Goal: Transaction & Acquisition: Purchase product/service

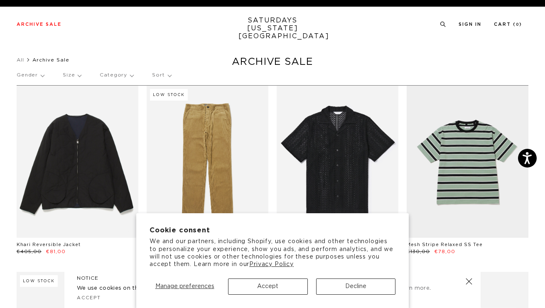
click at [258, 284] on button "Accept" at bounding box center [267, 286] width 79 height 16
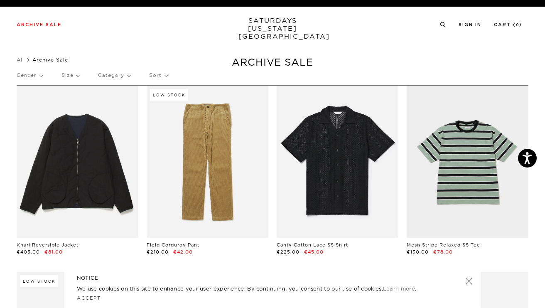
click at [468, 285] on link at bounding box center [469, 282] width 12 height 12
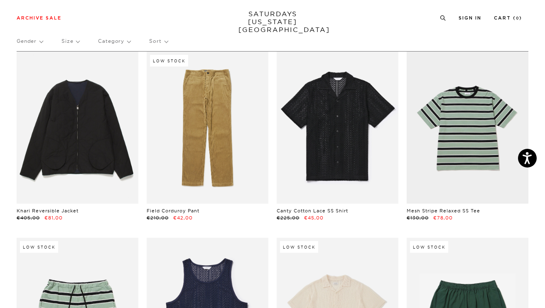
scroll to position [29, 0]
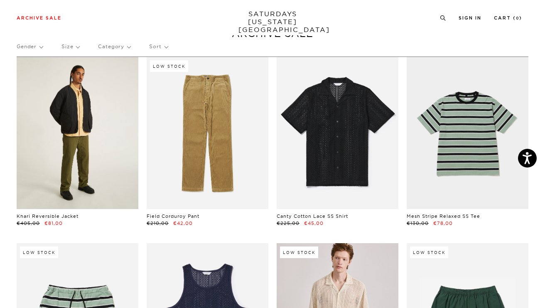
click at [98, 157] on link at bounding box center [78, 133] width 122 height 152
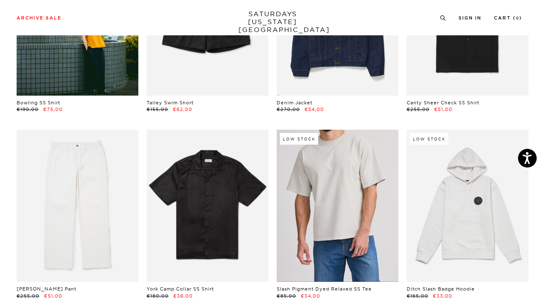
scroll to position [529, 0]
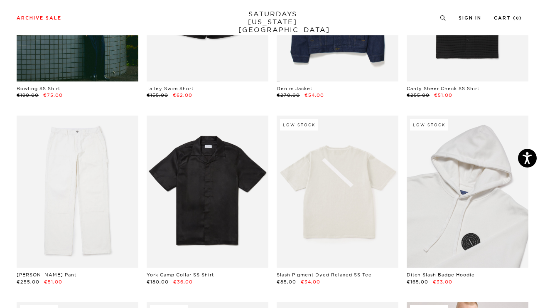
click at [468, 214] on link at bounding box center [468, 192] width 122 height 152
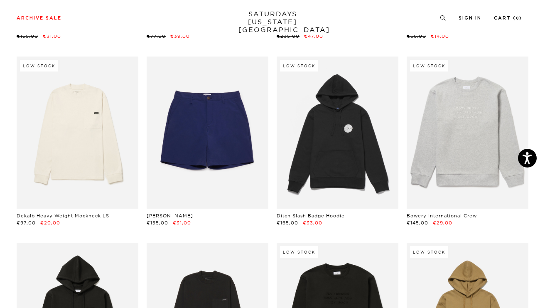
scroll to position [2834, 0]
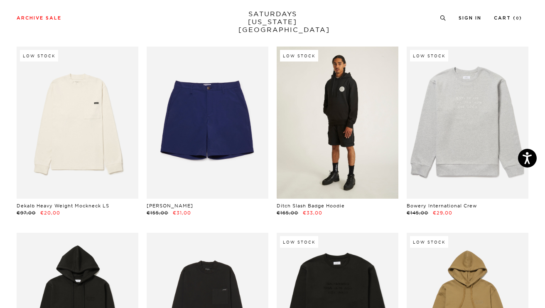
click at [359, 134] on link at bounding box center [338, 123] width 122 height 152
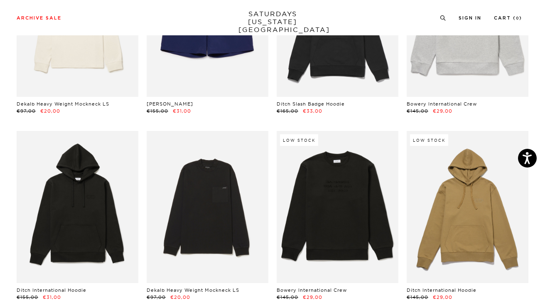
scroll to position [2937, 0]
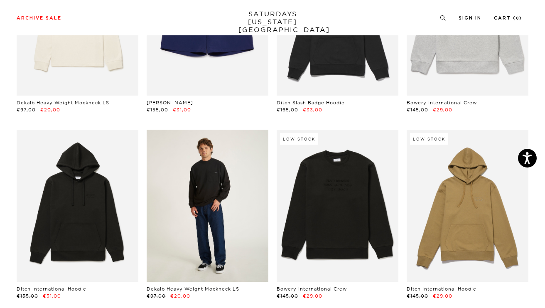
click at [231, 202] on link at bounding box center [208, 206] width 122 height 152
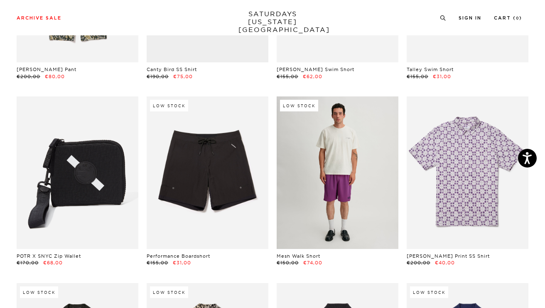
scroll to position [3921, 0]
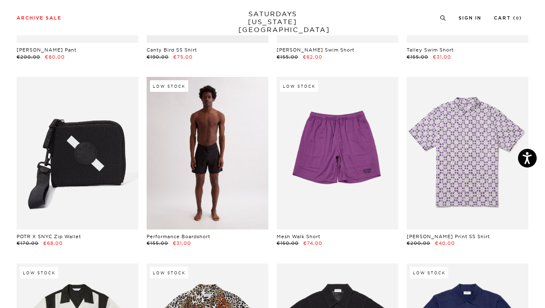
click at [200, 160] on link at bounding box center [208, 153] width 122 height 152
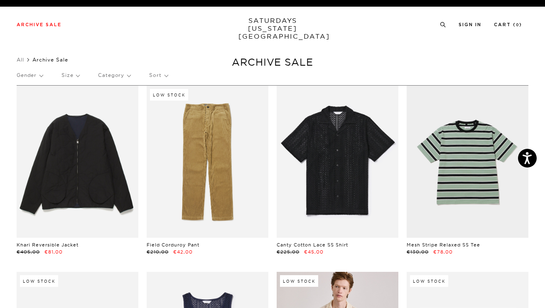
scroll to position [0, 0]
click at [72, 71] on p "Size" at bounding box center [71, 75] width 18 height 19
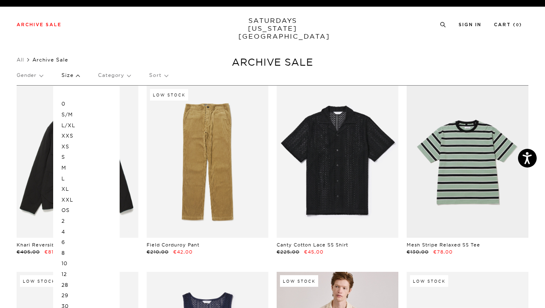
click at [64, 177] on p "L" at bounding box center [87, 178] width 50 height 11
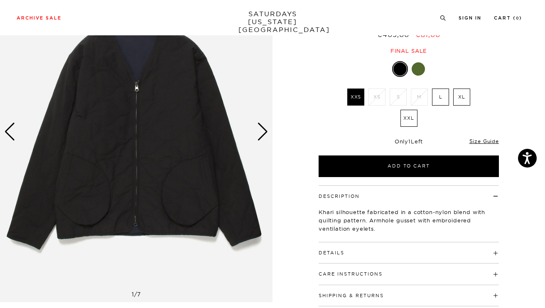
scroll to position [90, 0]
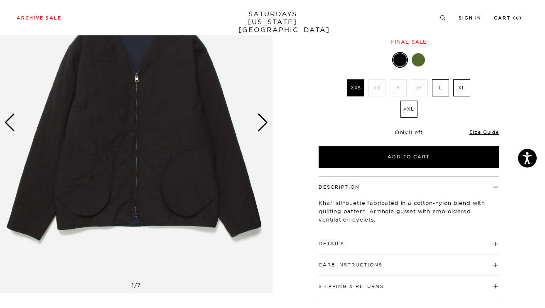
click at [261, 126] on div "Next slide" at bounding box center [262, 122] width 11 height 18
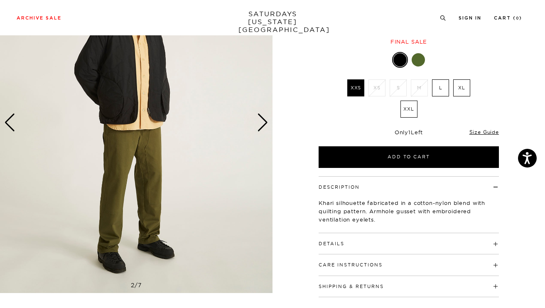
click at [261, 126] on div "Next slide" at bounding box center [262, 122] width 11 height 18
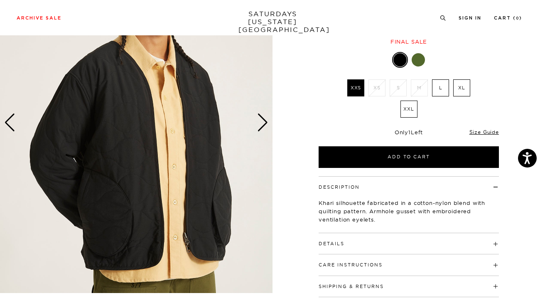
click at [261, 126] on div "Next slide" at bounding box center [262, 122] width 11 height 18
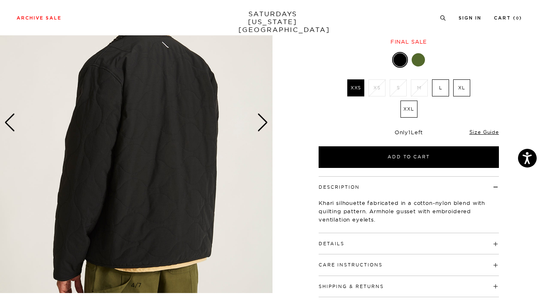
click at [261, 126] on div "Next slide" at bounding box center [262, 122] width 11 height 18
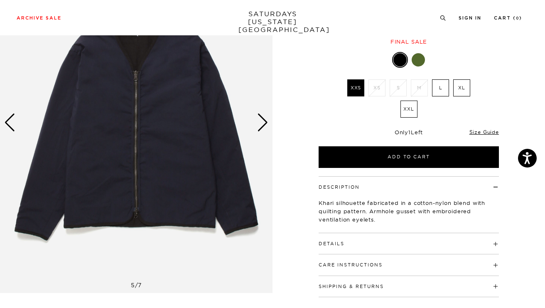
click at [261, 125] on div "Next slide" at bounding box center [262, 122] width 11 height 18
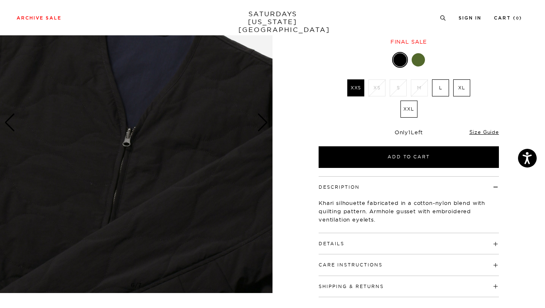
click at [261, 125] on div "Next slide" at bounding box center [262, 122] width 11 height 18
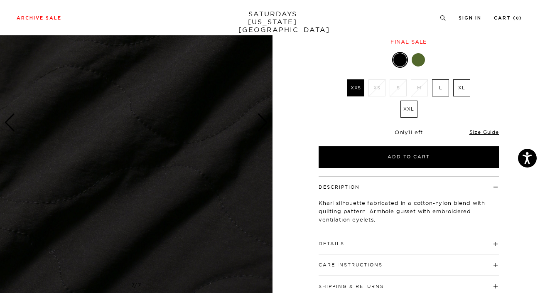
click at [461, 90] on label "XL" at bounding box center [461, 87] width 17 height 17
click at [0, 0] on input "XL" at bounding box center [0, 0] width 0 height 0
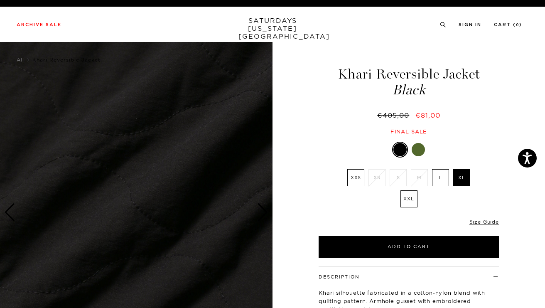
scroll to position [0, 0]
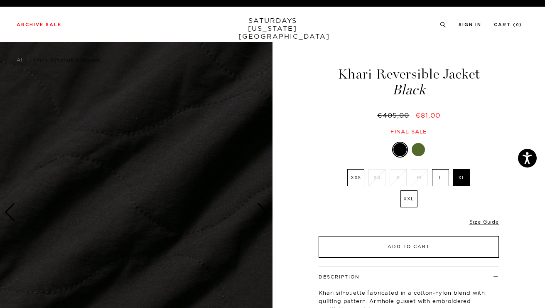
click at [397, 249] on button "Add to Cart" at bounding box center [409, 247] width 180 height 22
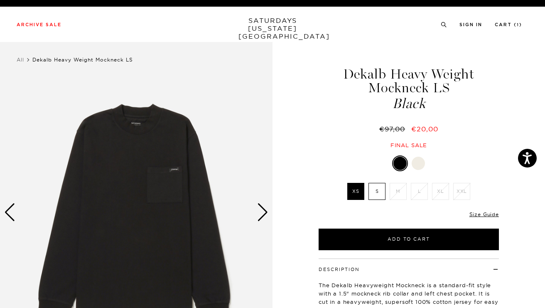
click at [270, 211] on img at bounding box center [136, 212] width 273 height 341
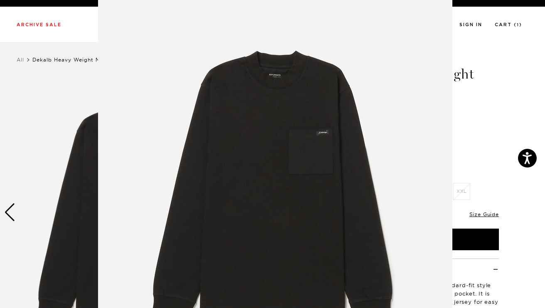
scroll to position [28, 0]
click at [41, 87] on figure at bounding box center [272, 154] width 545 height 308
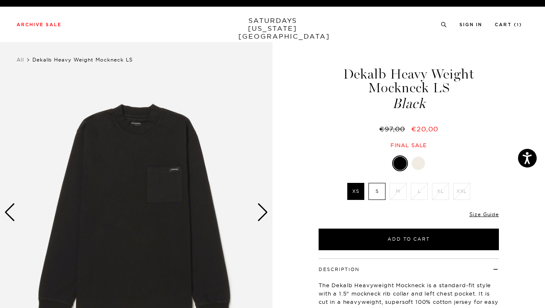
scroll to position [0, 0]
